Goal: Find specific page/section: Find specific page/section

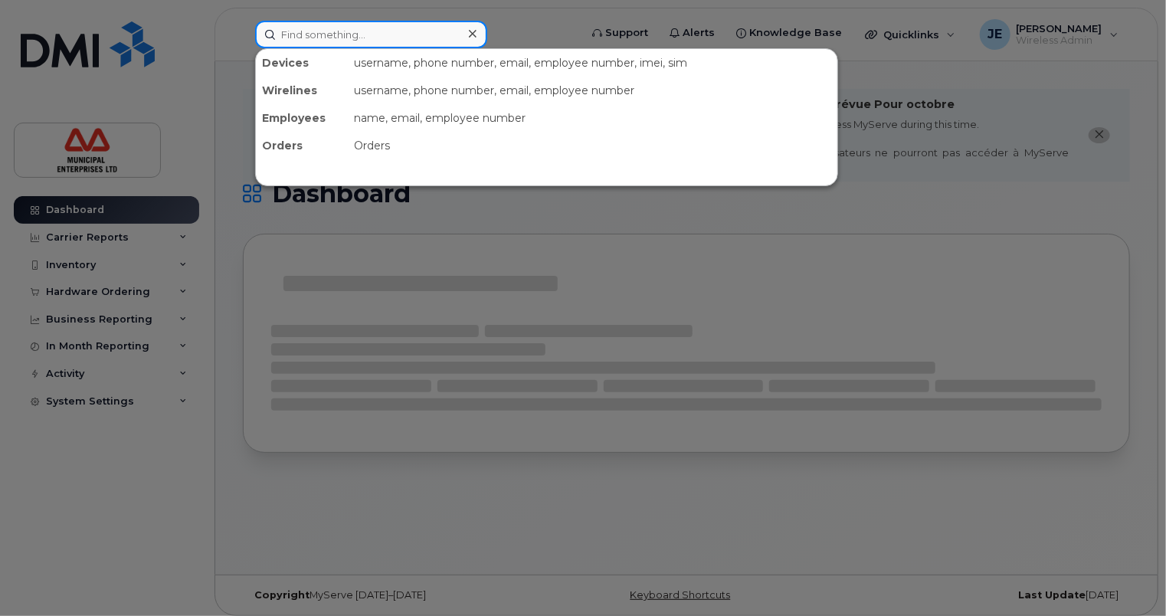
click at [322, 37] on input at bounding box center [371, 35] width 232 height 28
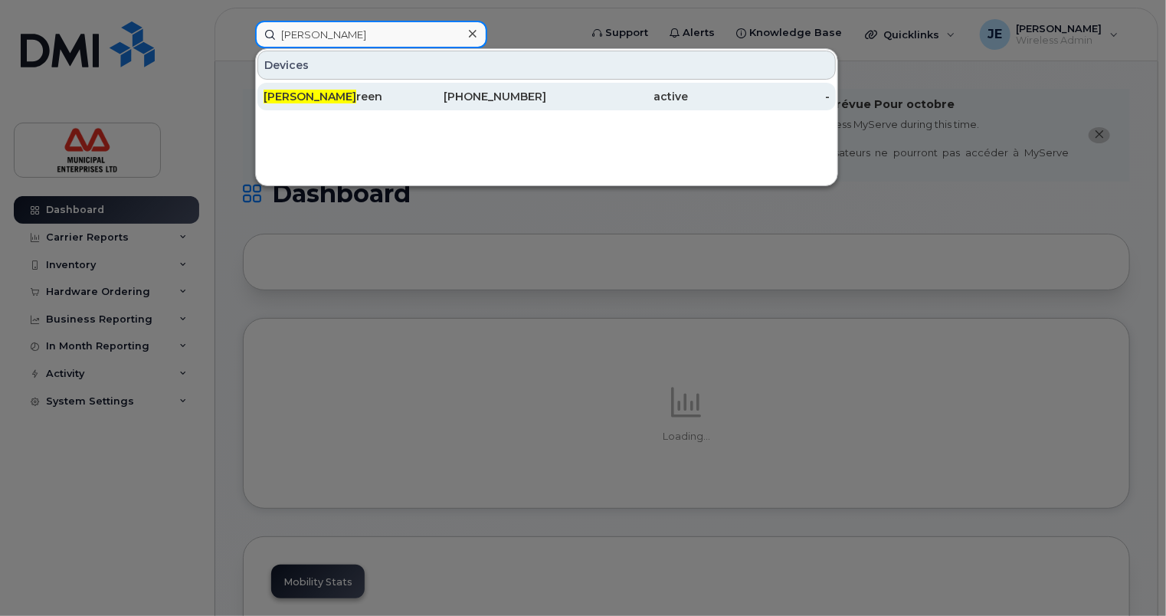
type input "[PERSON_NAME]"
click at [328, 95] on div "[PERSON_NAME]" at bounding box center [335, 96] width 142 height 15
